Goal: Communication & Community: Connect with others

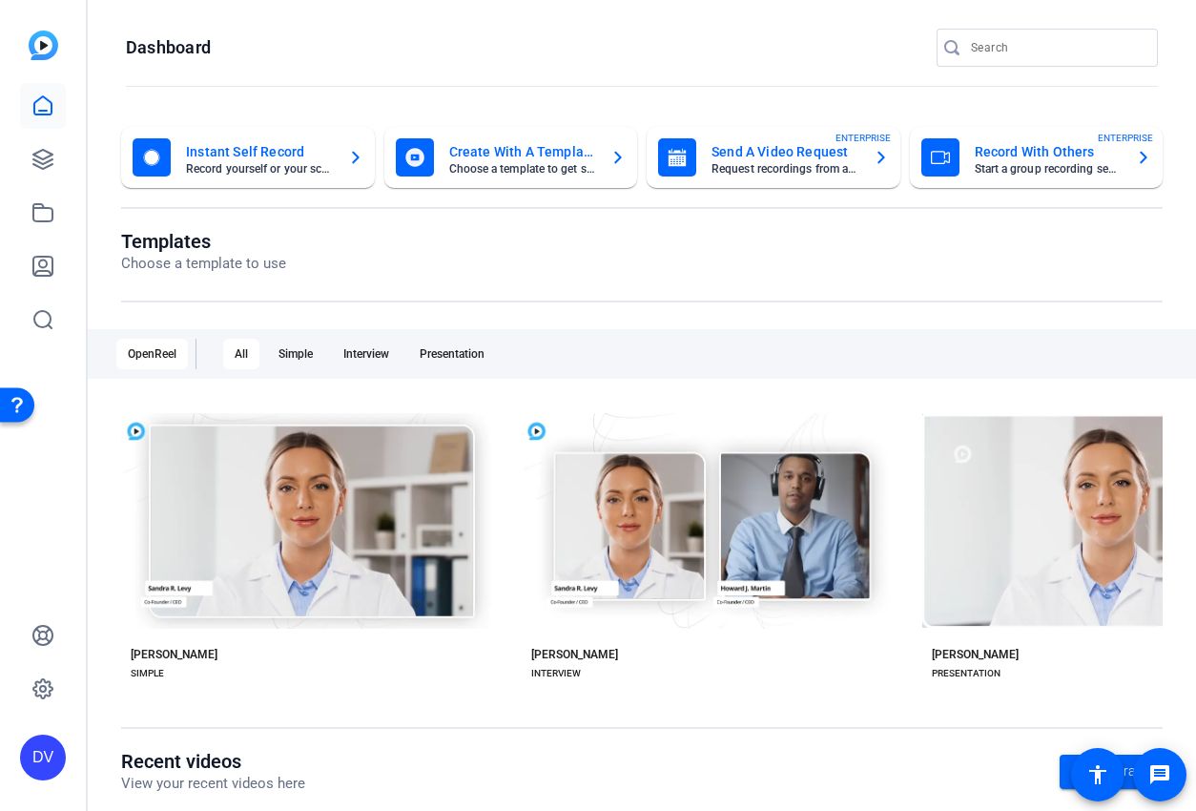
click at [974, 51] on input "Search" at bounding box center [1057, 47] width 172 height 23
type input "[PERSON_NAME]"
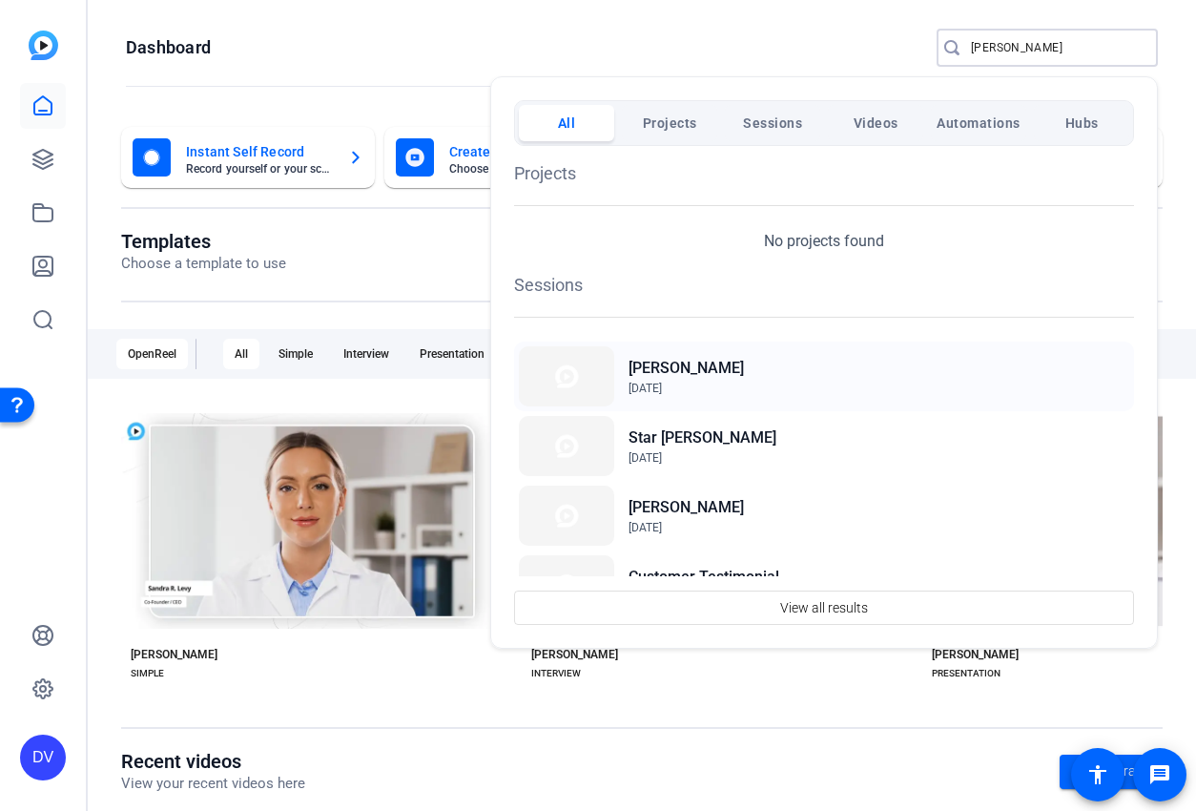
click at [695, 368] on h2 "[PERSON_NAME]" at bounding box center [685, 368] width 115 height 23
click at [826, 369] on div "[PERSON_NAME] [DATE]" at bounding box center [824, 376] width 620 height 70
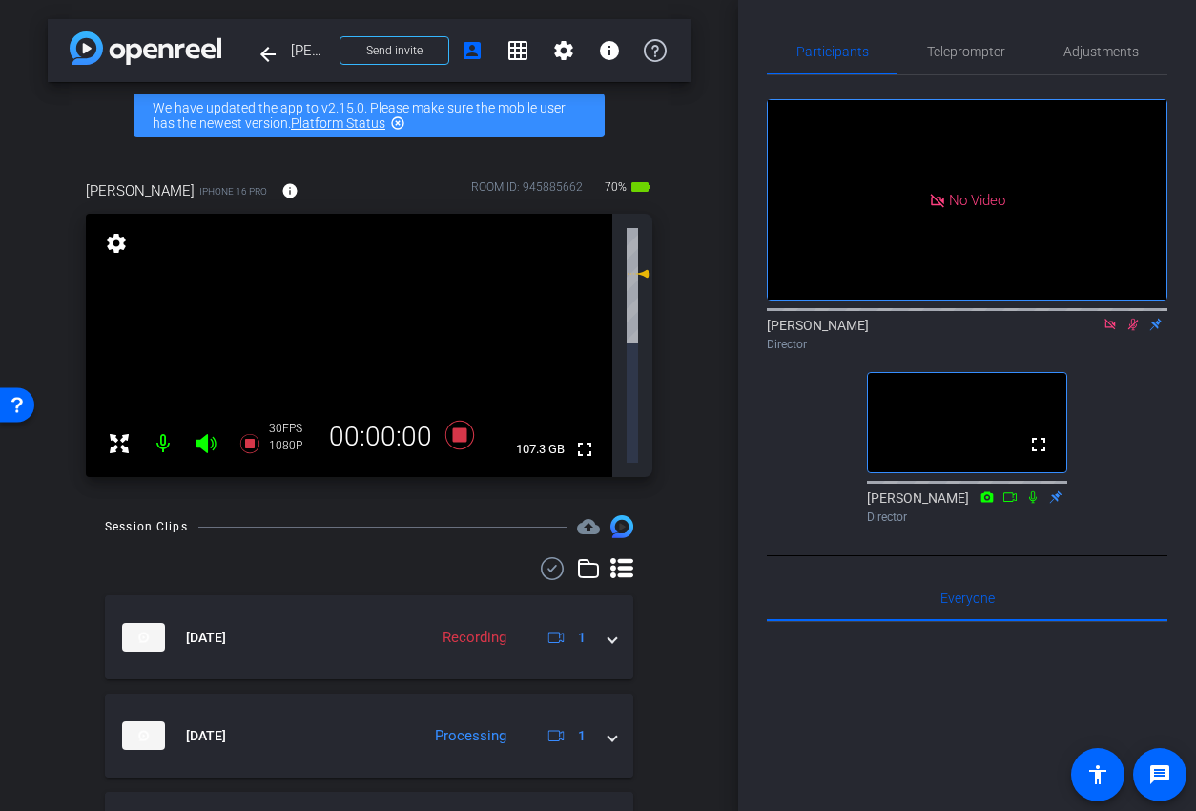
click at [1086, 353] on div "David Vogel Director" at bounding box center [967, 334] width 401 height 37
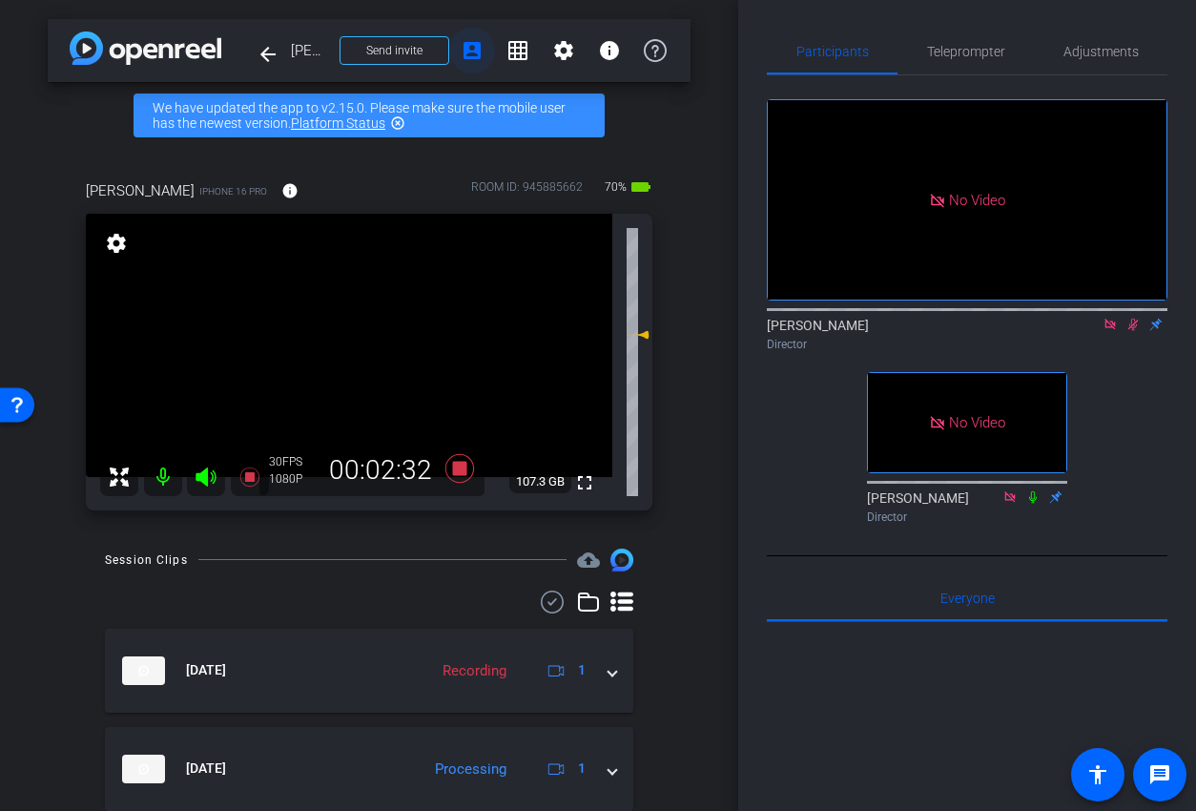
click at [483, 52] on mat-icon "account_box" at bounding box center [472, 50] width 23 height 23
click at [603, 51] on mat-icon "info" at bounding box center [609, 50] width 23 height 23
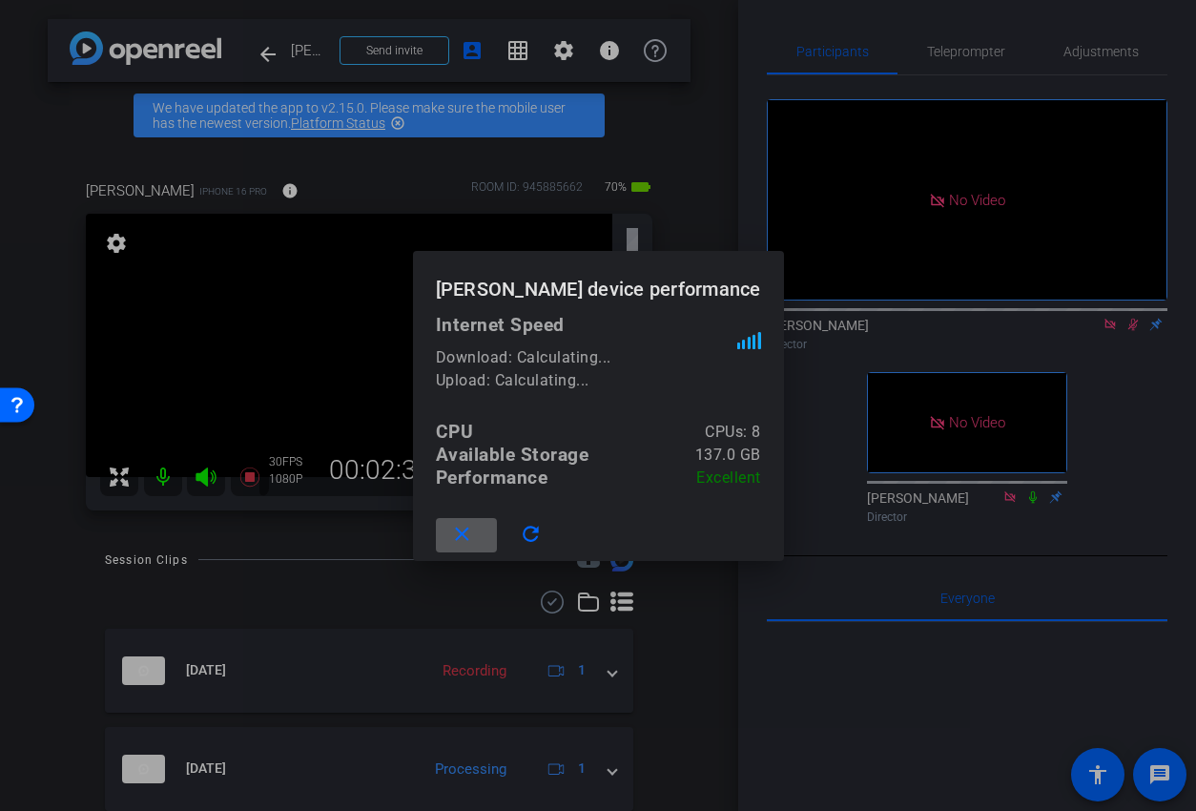
click at [603, 46] on div at bounding box center [598, 405] width 1196 height 811
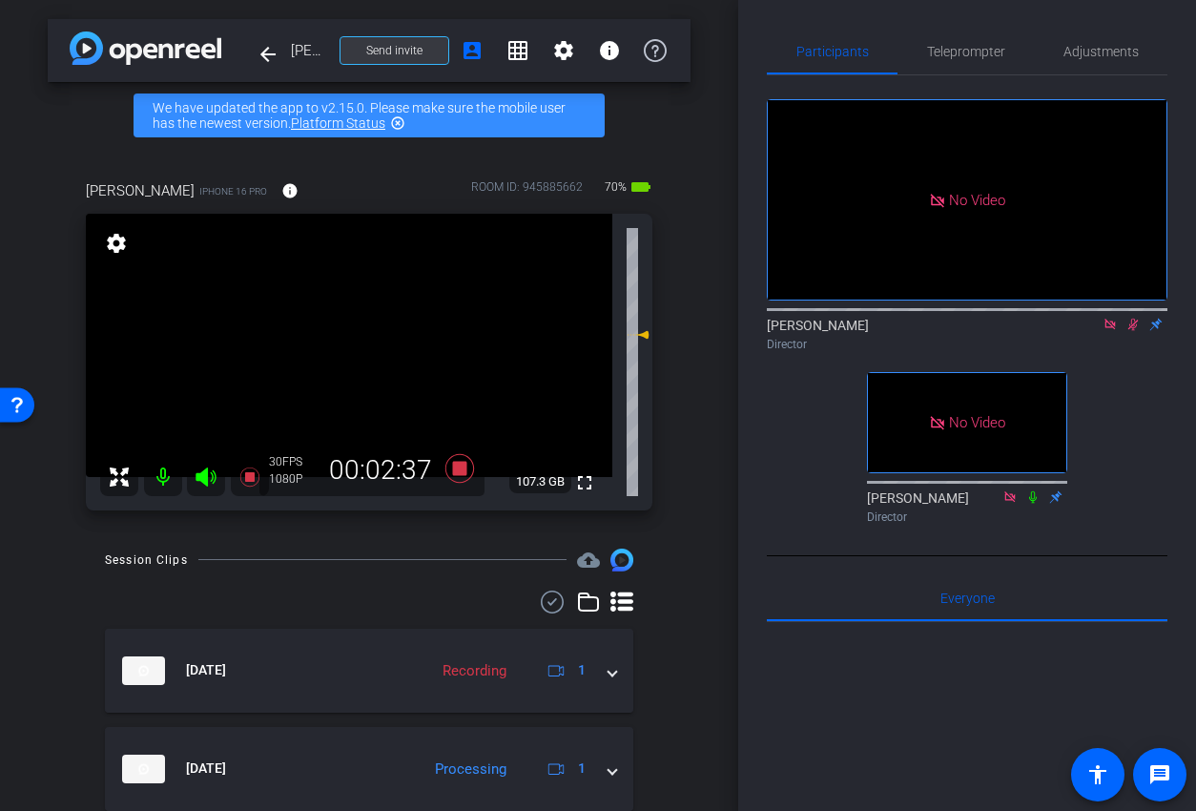
click at [376, 48] on span "Send invite" at bounding box center [394, 50] width 56 height 15
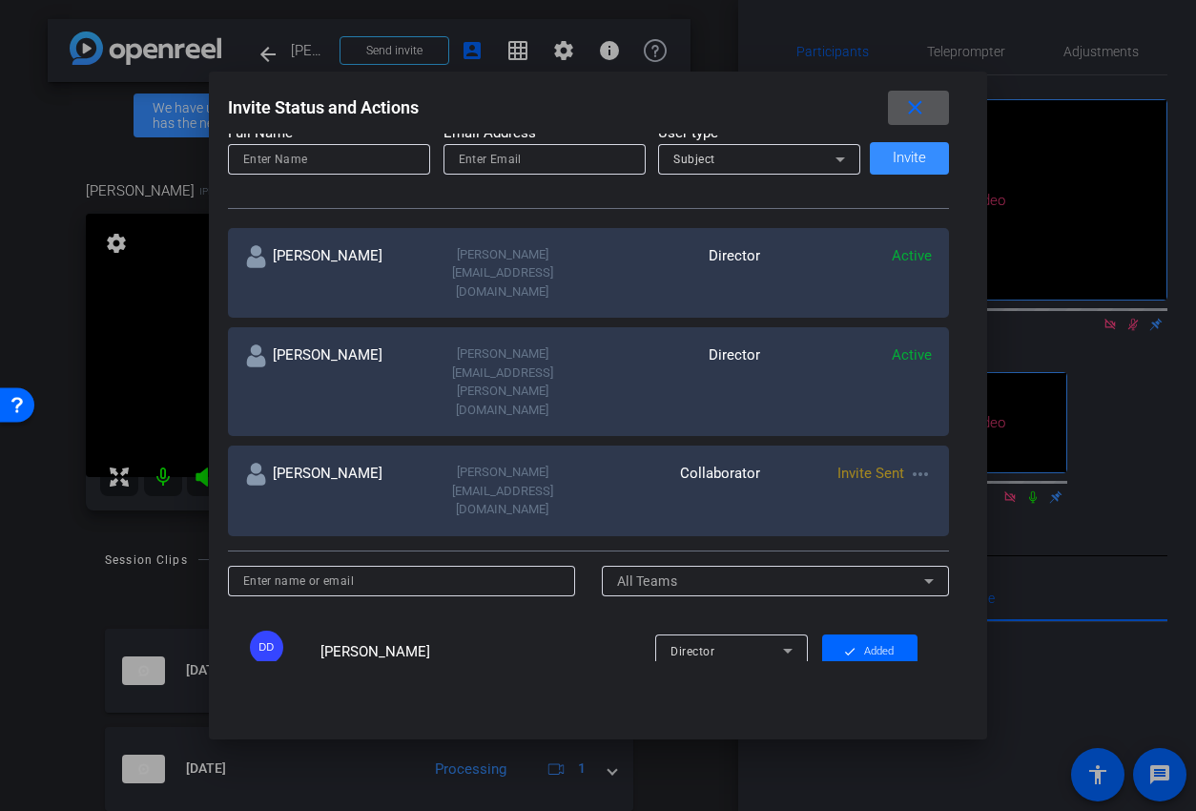
scroll to position [266, 0]
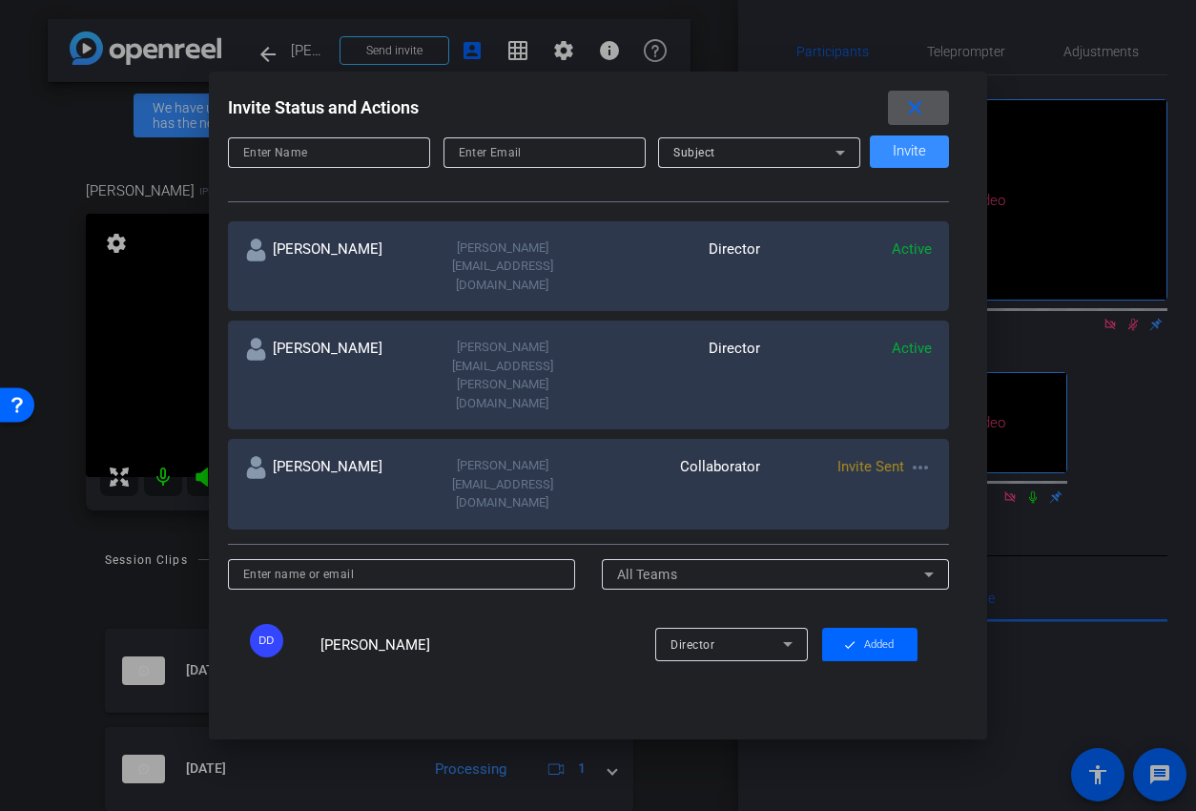
click at [918, 456] on mat-icon "more_horiz" at bounding box center [920, 467] width 23 height 23
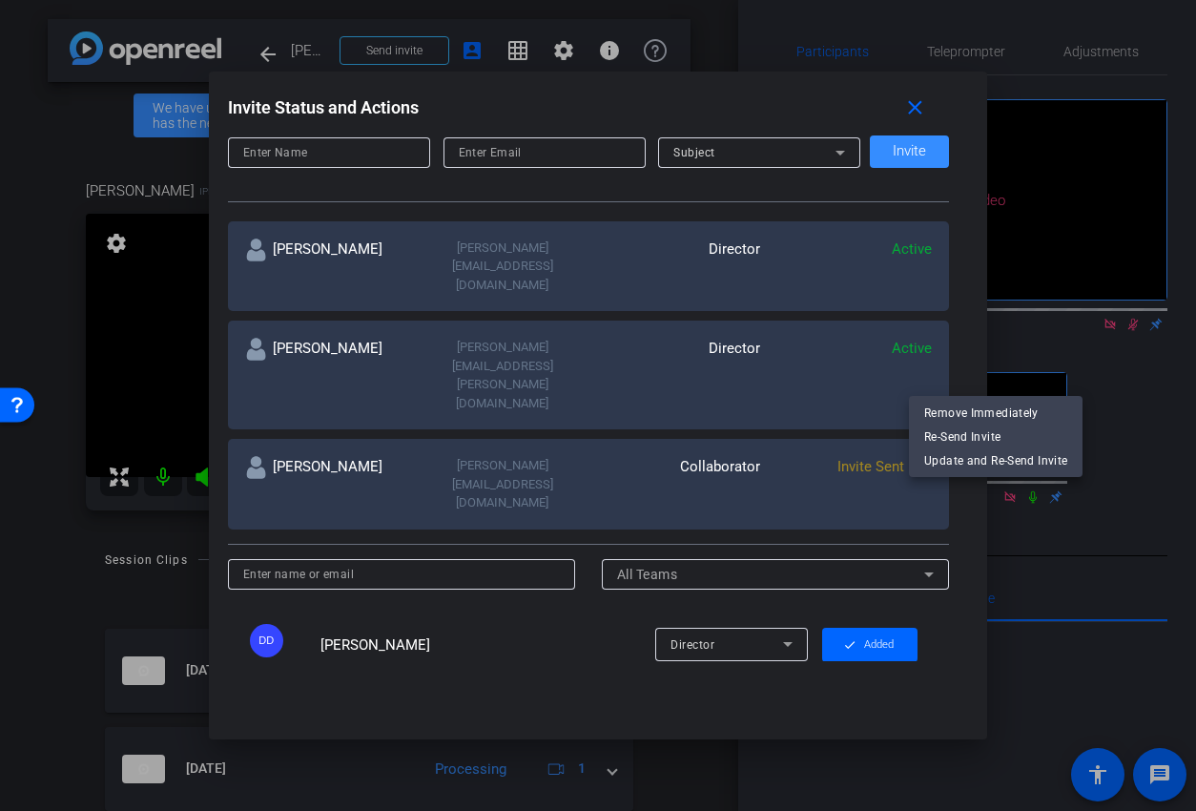
click at [365, 164] on div at bounding box center [598, 405] width 1196 height 811
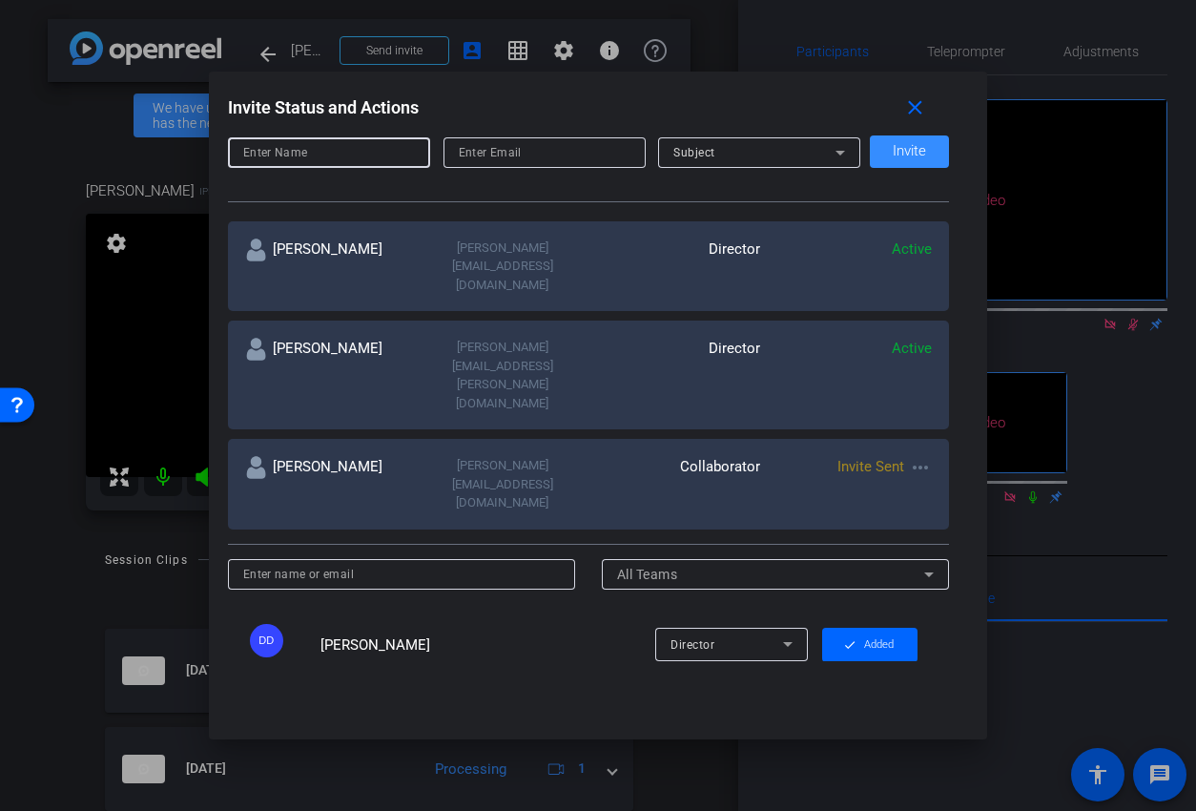
click at [336, 157] on input at bounding box center [329, 152] width 172 height 23
type input "Hazel Llemos"
type input "hazel@remotevideotestimonials.com"
click at [715, 152] on div "Subject" at bounding box center [754, 152] width 162 height 24
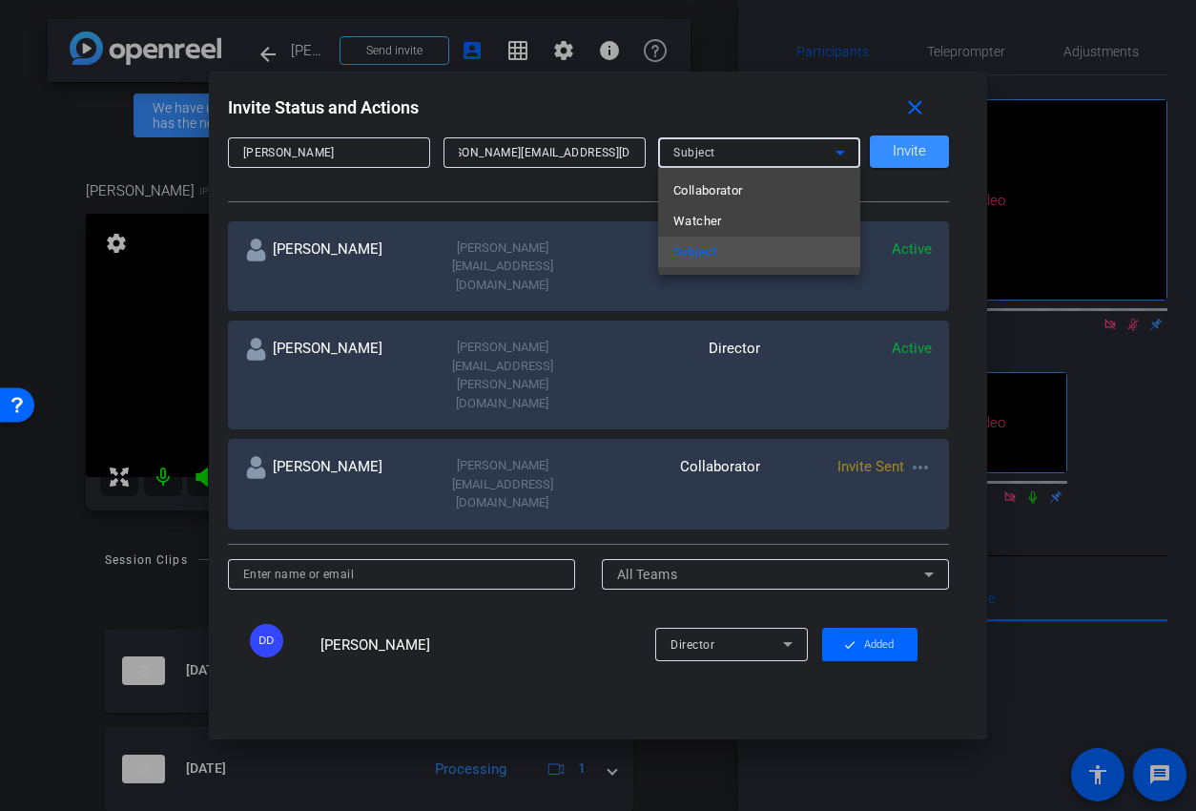
scroll to position [0, 0]
click at [730, 195] on span "Collaborator" at bounding box center [708, 190] width 70 height 23
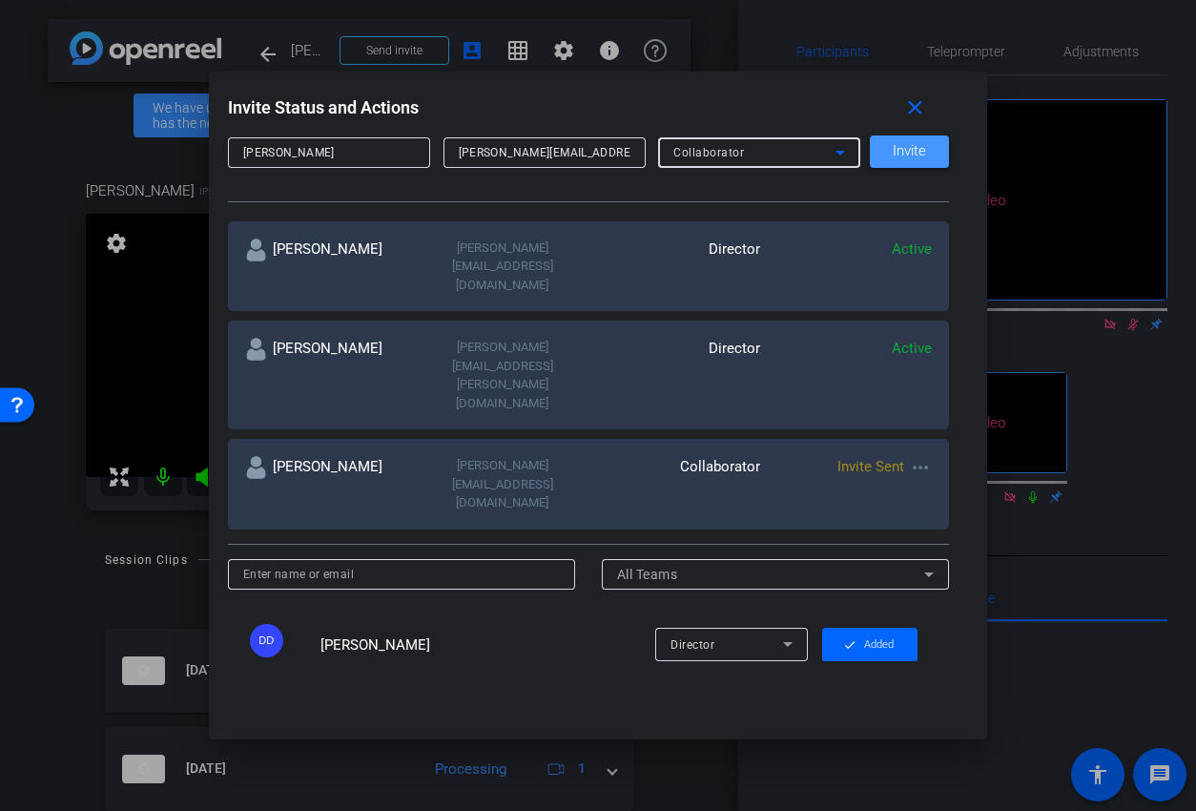
click at [884, 142] on span at bounding box center [909, 152] width 79 height 46
